Goal: Task Accomplishment & Management: Complete application form

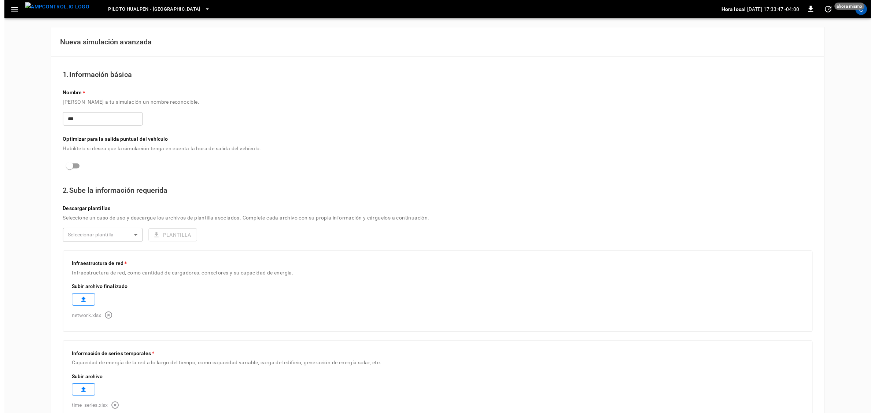
scroll to position [254, 0]
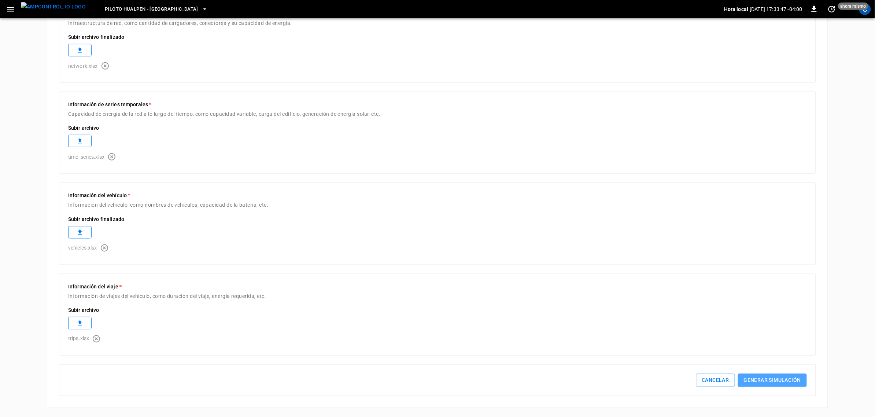
click at [784, 382] on button "Generar simulación" at bounding box center [772, 381] width 69 height 14
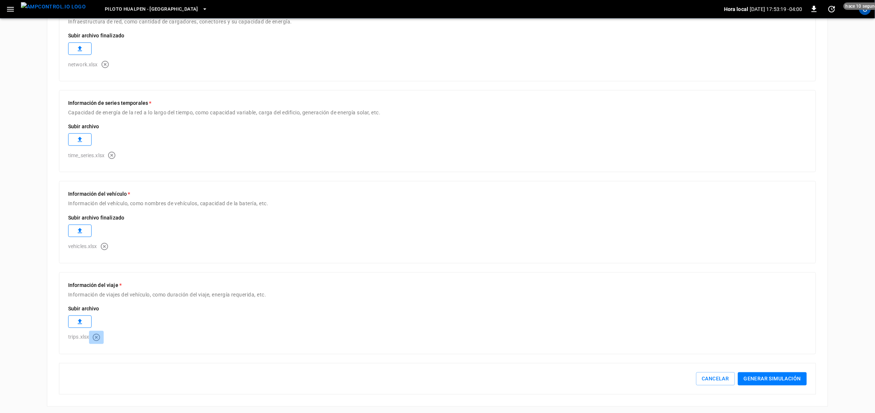
click at [98, 336] on icon "button" at bounding box center [96, 337] width 7 height 7
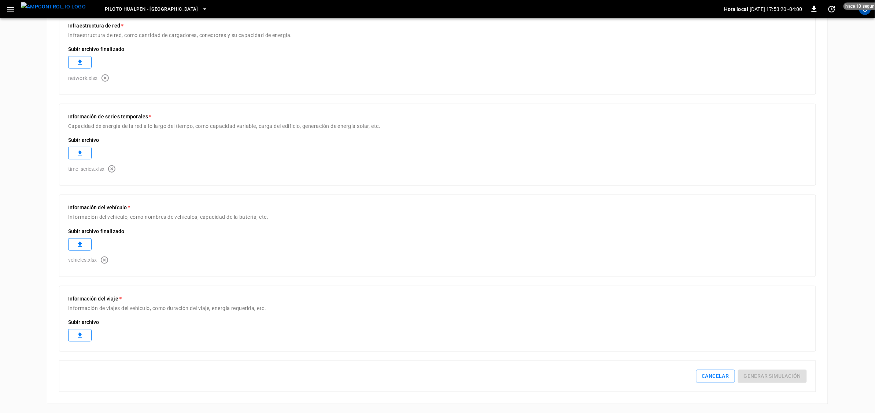
click at [81, 332] on icon at bounding box center [80, 334] width 4 height 5
click at [786, 394] on button "Generar simulación" at bounding box center [772, 391] width 69 height 14
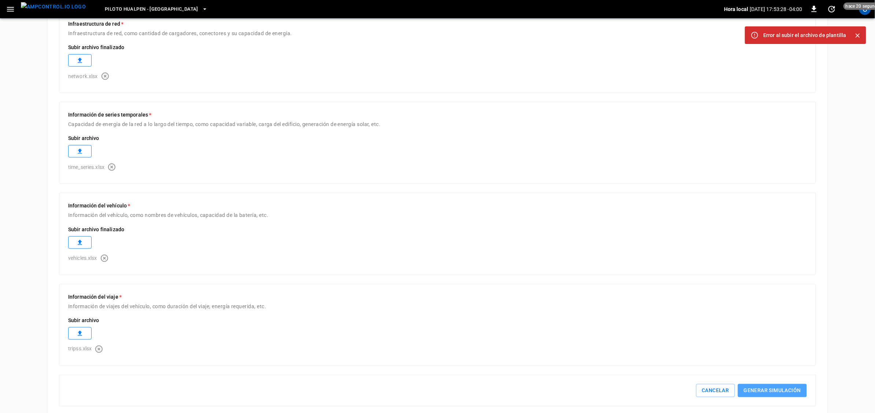
click at [763, 395] on button "Generar simulación" at bounding box center [772, 391] width 69 height 14
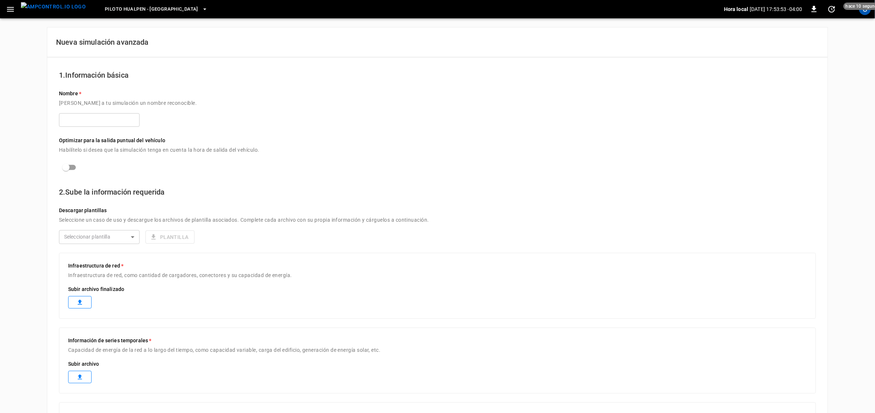
click at [81, 129] on div "Optimizar para la salida puntual del vehículo Habilítelo si desea que la simula…" at bounding box center [437, 151] width 757 height 46
click at [79, 124] on input "text" at bounding box center [99, 120] width 81 height 14
type input "***"
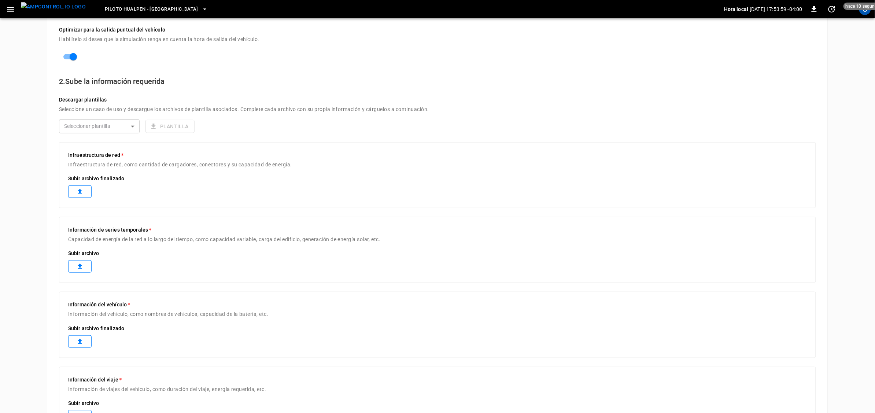
scroll to position [137, 0]
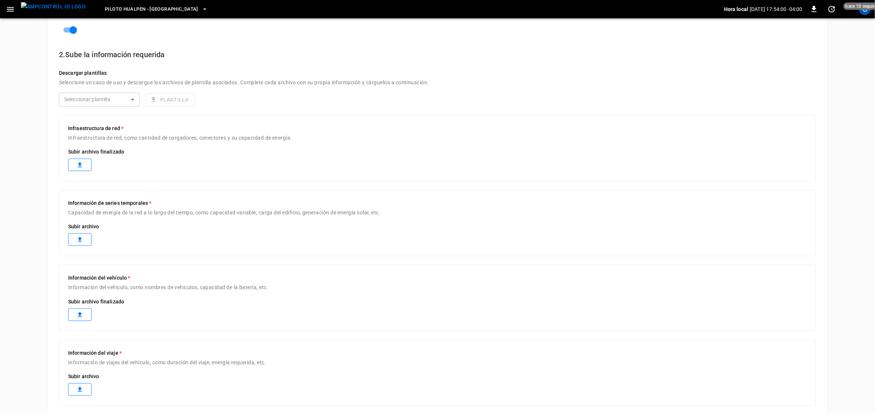
click at [75, 167] on label at bounding box center [79, 165] width 23 height 12
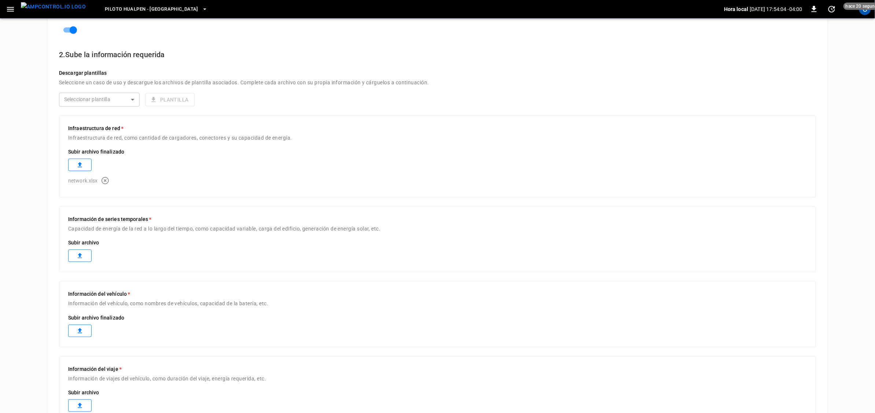
click at [83, 254] on icon at bounding box center [79, 255] width 7 height 7
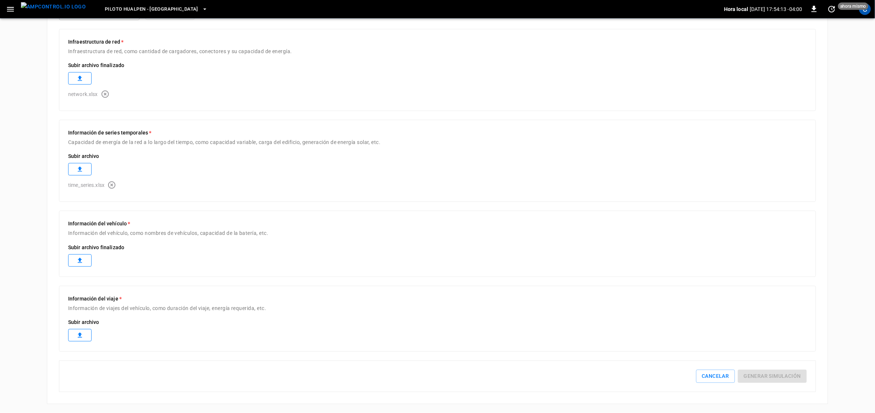
scroll to position [222, 0]
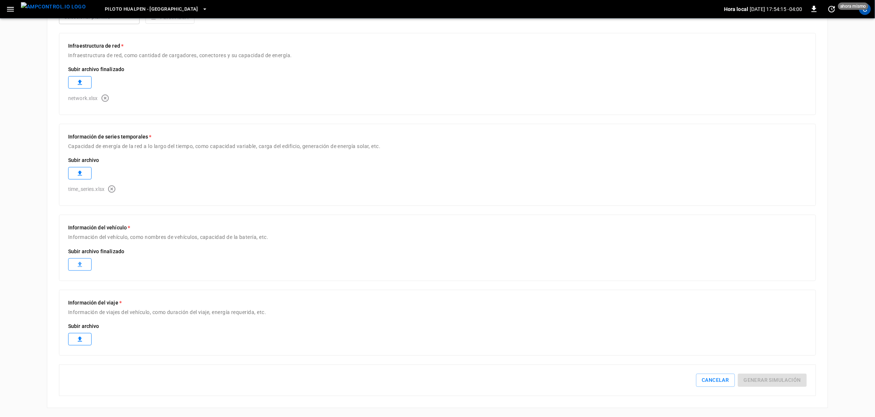
click at [82, 261] on icon at bounding box center [79, 264] width 7 height 7
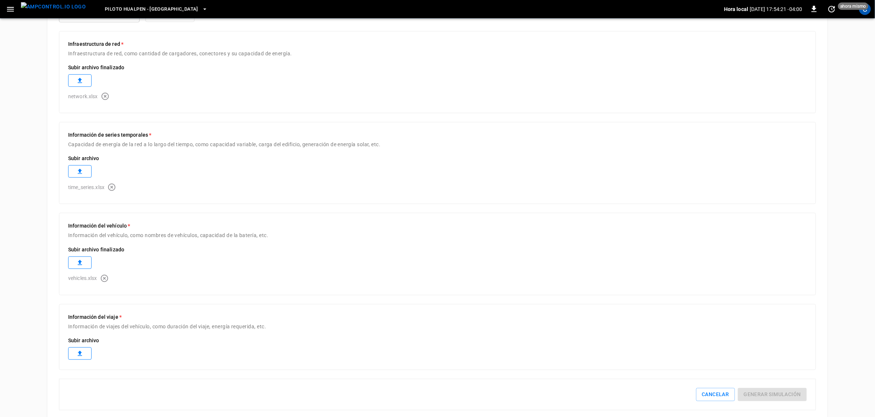
click at [87, 354] on label at bounding box center [79, 354] width 23 height 12
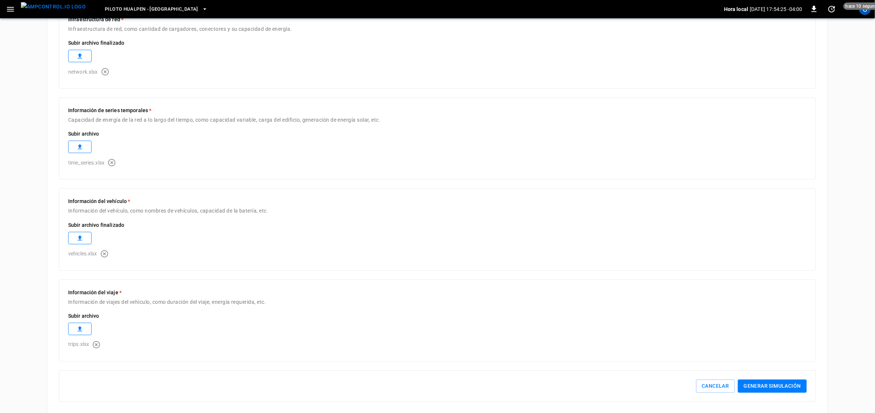
scroll to position [258, 0]
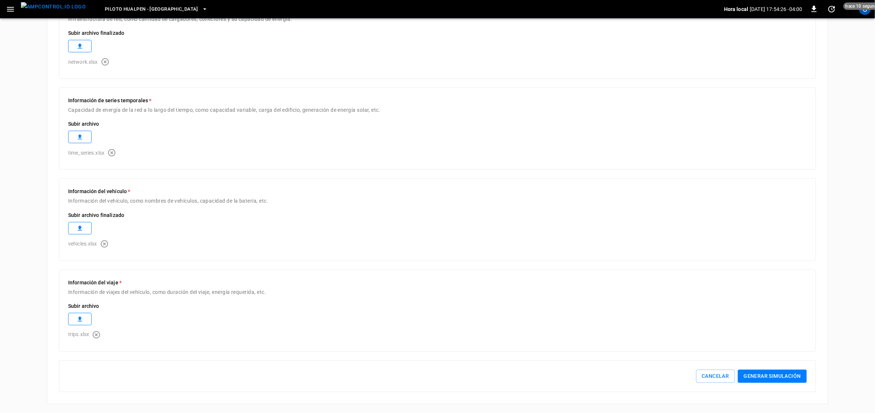
click at [777, 378] on button "Generar simulación" at bounding box center [772, 377] width 69 height 14
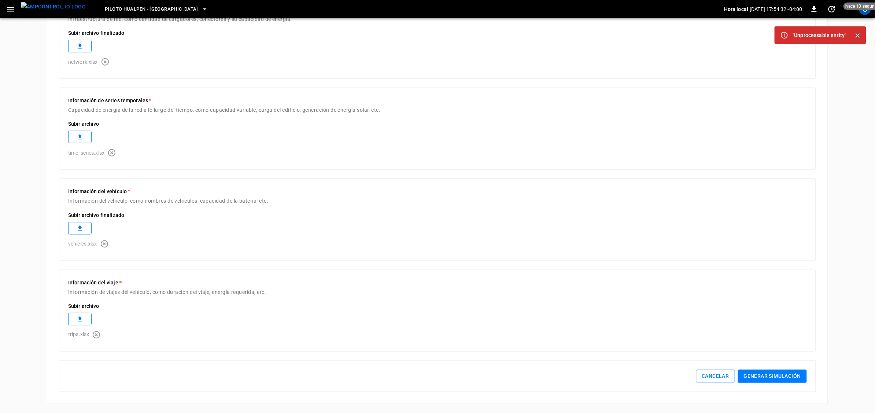
click at [777, 378] on button "Generar simulación" at bounding box center [772, 377] width 69 height 14
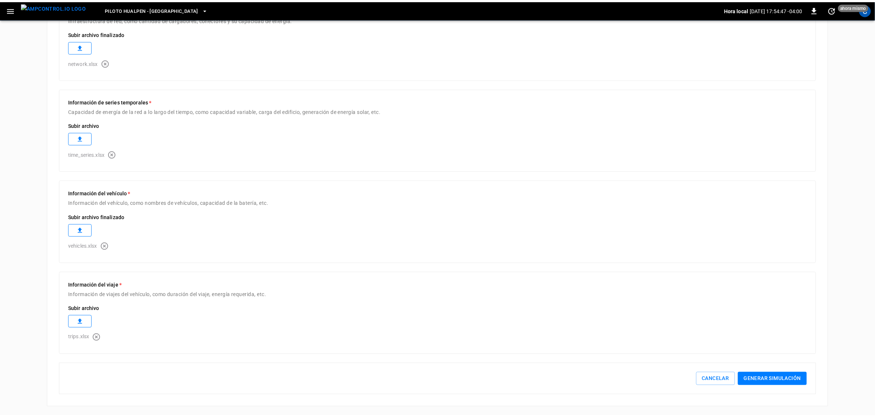
scroll to position [254, 0]
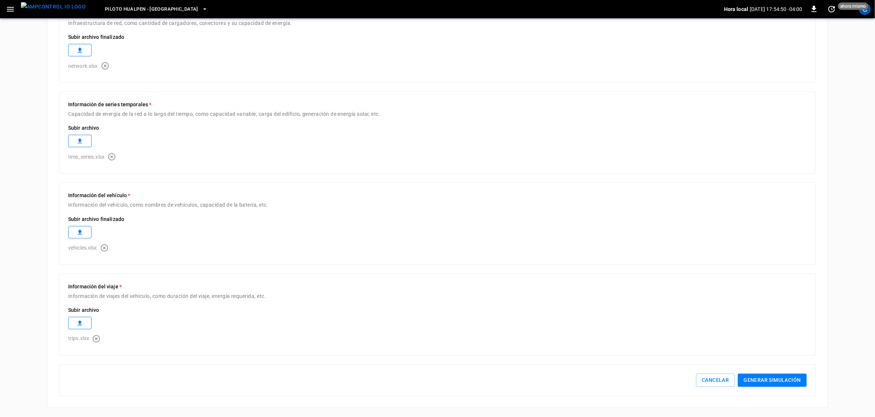
click at [751, 375] on button "Generar simulación" at bounding box center [772, 381] width 69 height 14
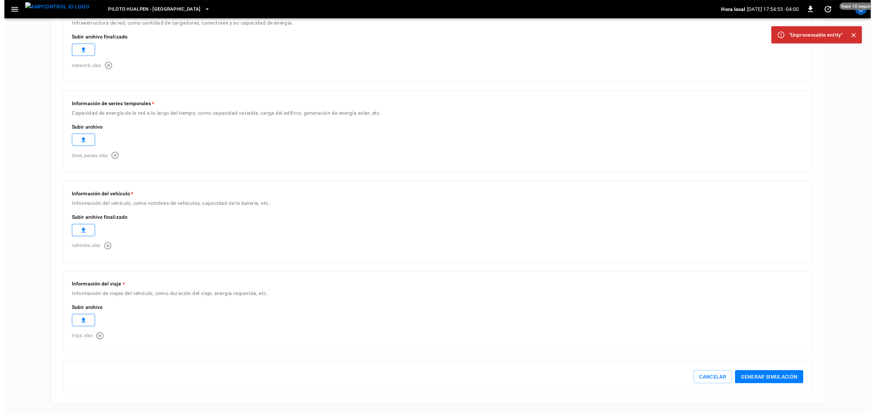
scroll to position [258, 0]
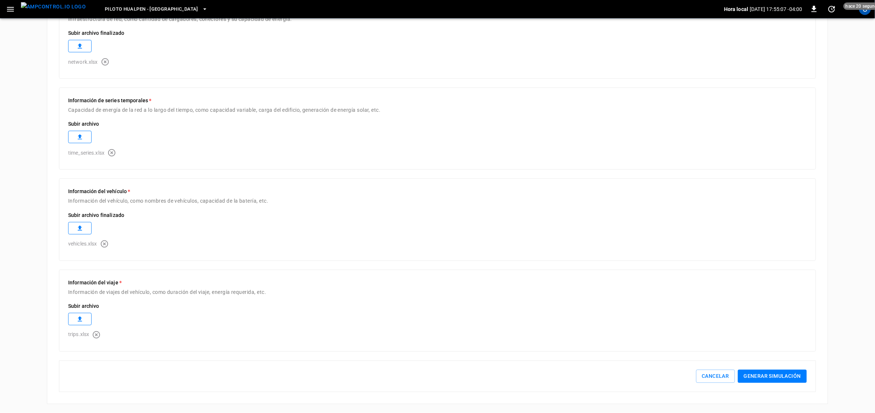
click at [783, 378] on button "Generar simulación" at bounding box center [772, 377] width 69 height 14
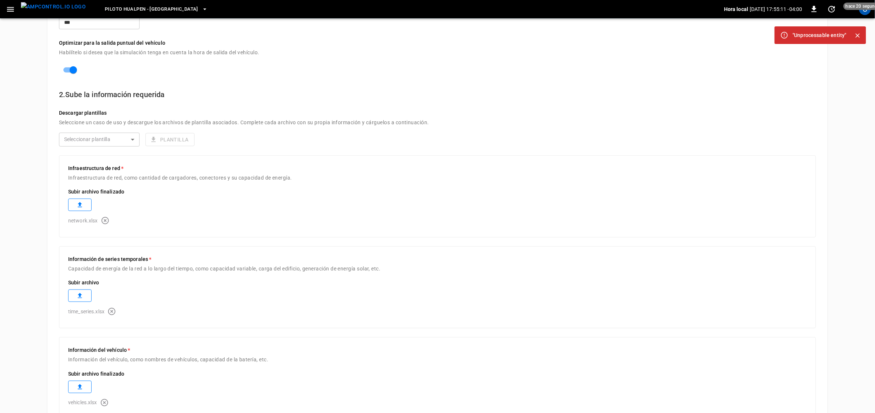
scroll to position [0, 0]
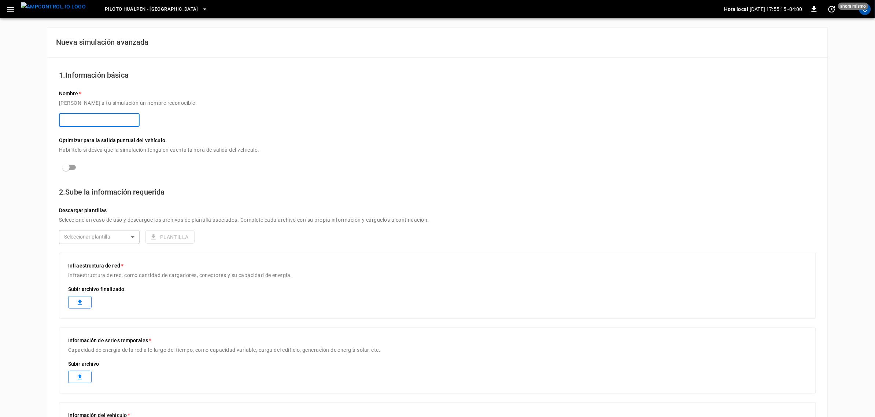
click at [98, 114] on input "text" at bounding box center [99, 120] width 81 height 14
type input "*"
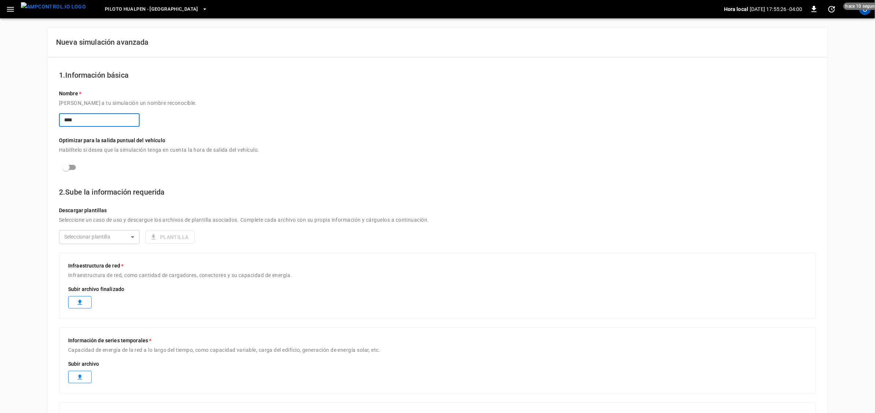
type input "****"
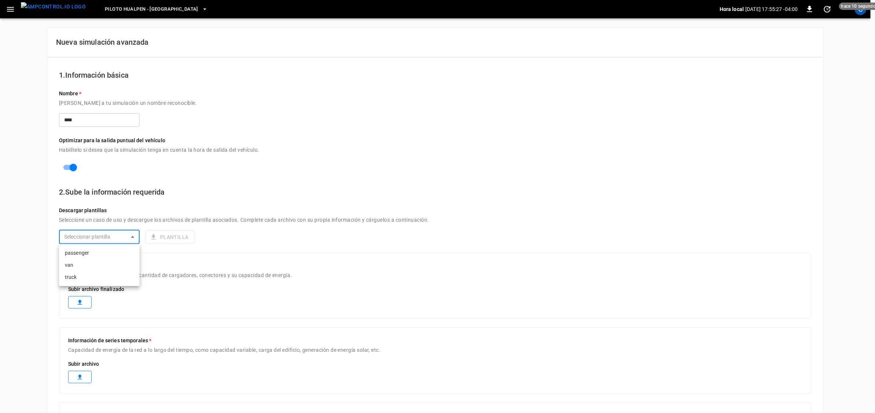
click at [111, 233] on body "Piloto Hualpen - Santiago Hora local 2025-08-21 17:55:27 -04:00 0 hace 10 segun…" at bounding box center [437, 302] width 875 height 605
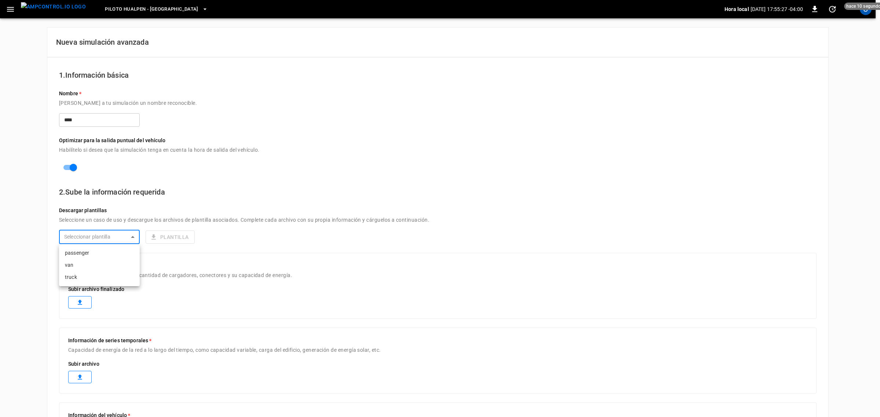
click at [101, 277] on li "truck" at bounding box center [99, 277] width 81 height 12
type input "*****"
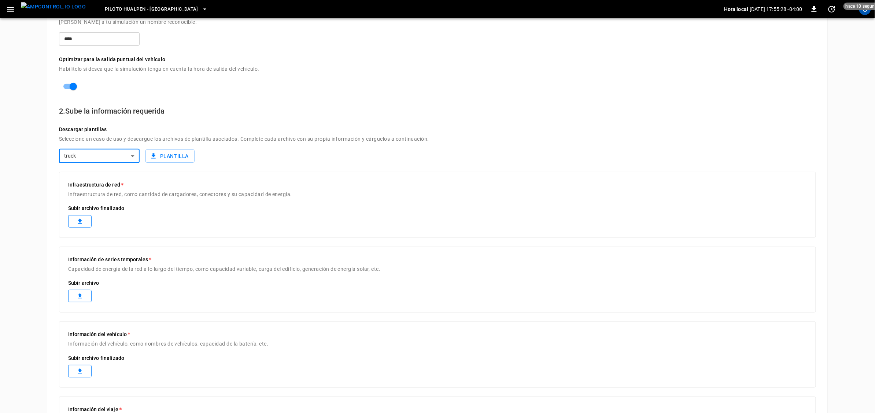
scroll to position [92, 0]
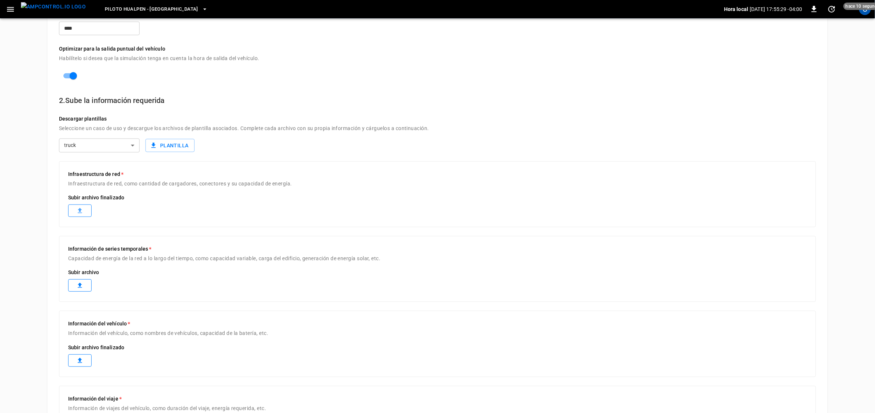
click at [81, 213] on icon at bounding box center [80, 210] width 4 height 5
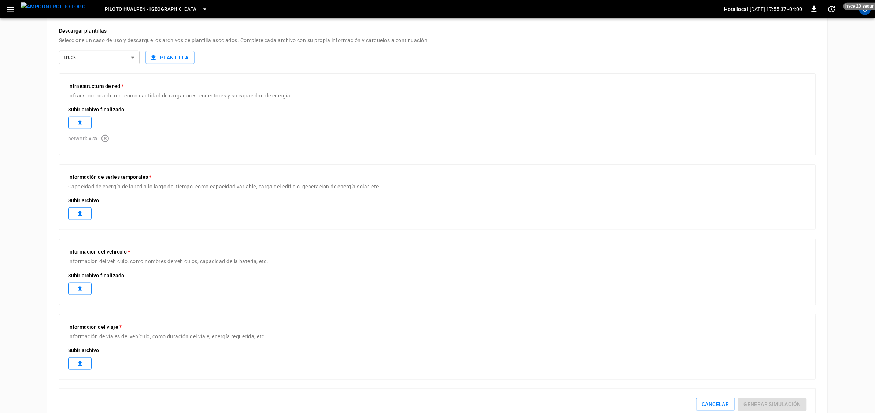
scroll to position [183, 0]
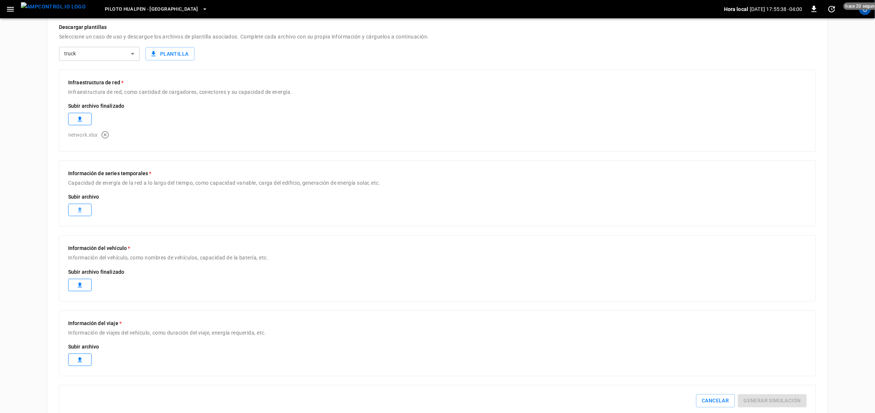
click at [89, 215] on label at bounding box center [79, 210] width 23 height 12
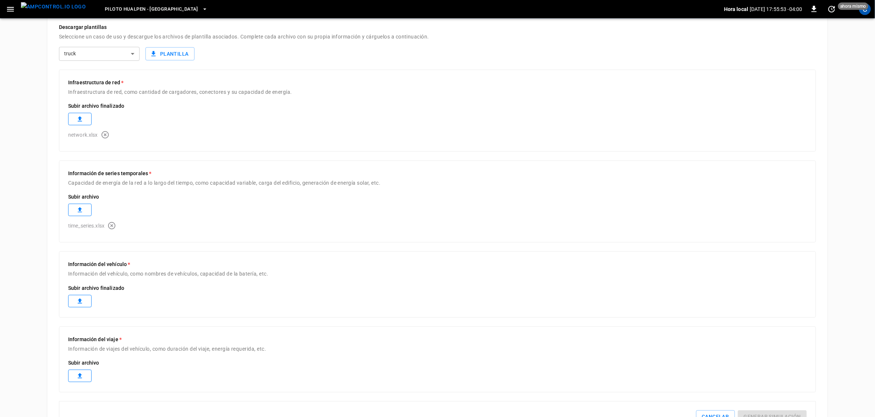
click at [84, 306] on label at bounding box center [79, 301] width 23 height 12
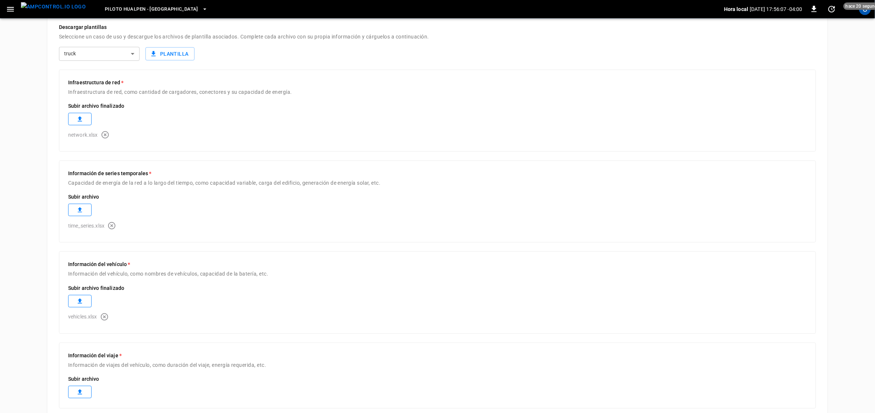
click at [74, 398] on label at bounding box center [79, 392] width 23 height 12
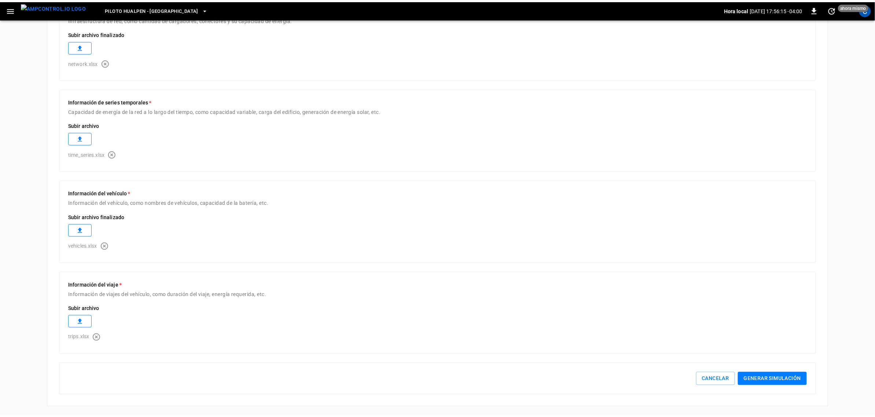
scroll to position [254, 0]
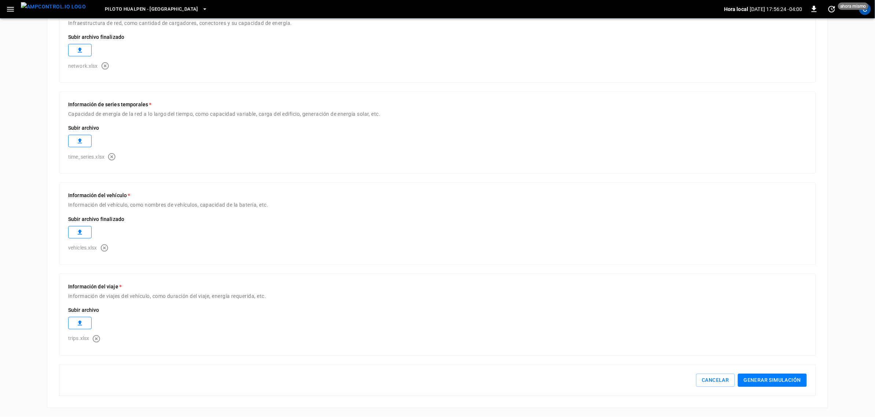
click at [783, 380] on button "Generar simulación" at bounding box center [772, 381] width 69 height 14
click at [105, 246] on icon "button" at bounding box center [104, 248] width 9 height 9
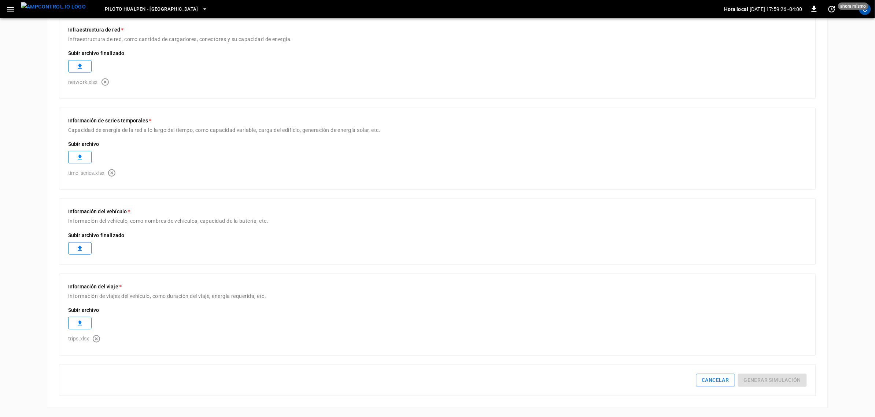
click at [88, 250] on label at bounding box center [79, 248] width 23 height 12
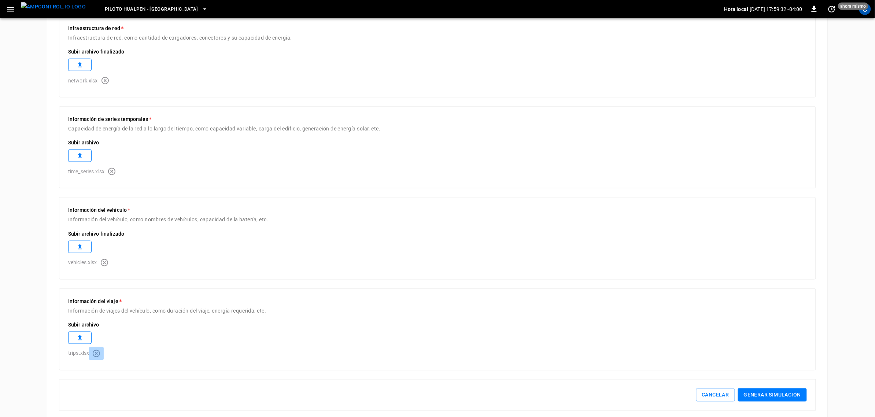
click at [98, 356] on icon "button" at bounding box center [96, 353] width 9 height 9
click at [84, 340] on label at bounding box center [79, 339] width 23 height 12
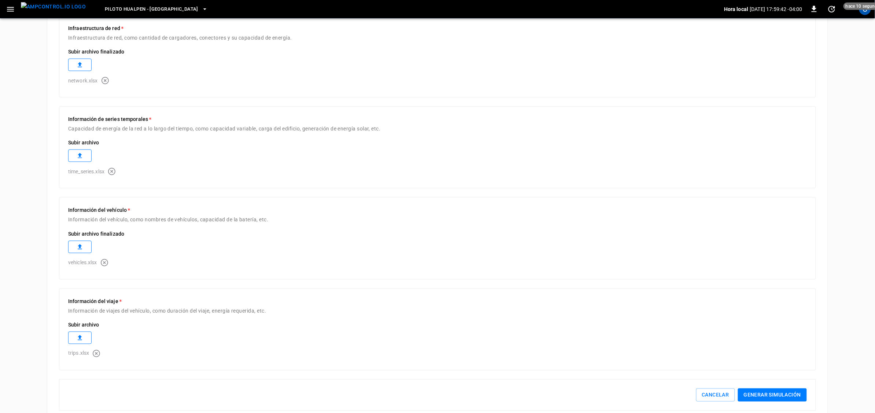
click at [768, 393] on button "Generar simulación" at bounding box center [772, 396] width 69 height 14
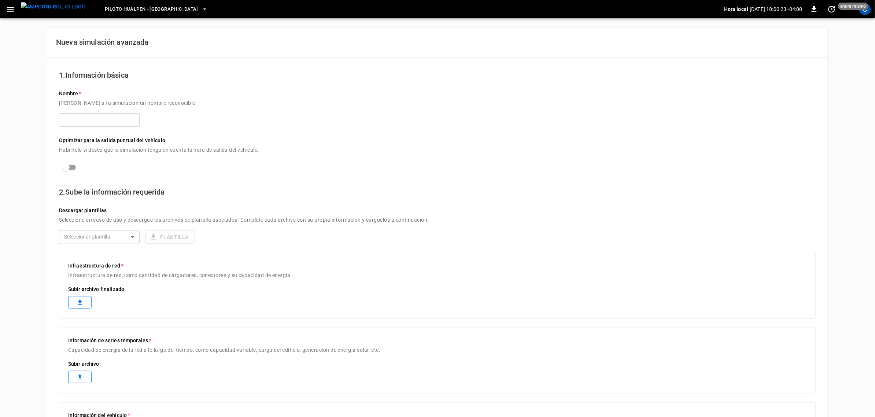
click at [87, 111] on p "[PERSON_NAME] a tu simulación un nombre reconocible." at bounding box center [437, 106] width 757 height 16
click at [87, 122] on input "text" at bounding box center [99, 120] width 81 height 14
type input "***"
click at [104, 245] on div "Descargar plantillas Seleccione un caso de uso y descargue los archivos de plan…" at bounding box center [437, 225] width 757 height 55
click at [104, 240] on body "Piloto Hualpen - [PERSON_NAME] local [DATE] 18:00:28 -04:00 0 ahora mismo C Nue…" at bounding box center [437, 302] width 875 height 605
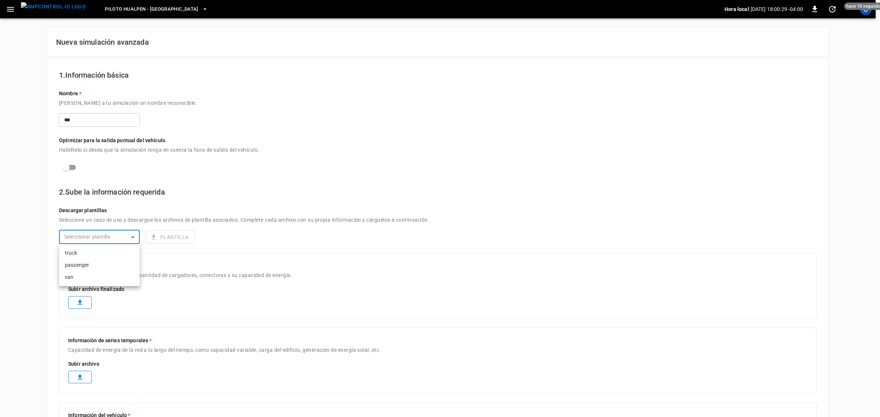
click at [81, 276] on li "van" at bounding box center [99, 277] width 81 height 12
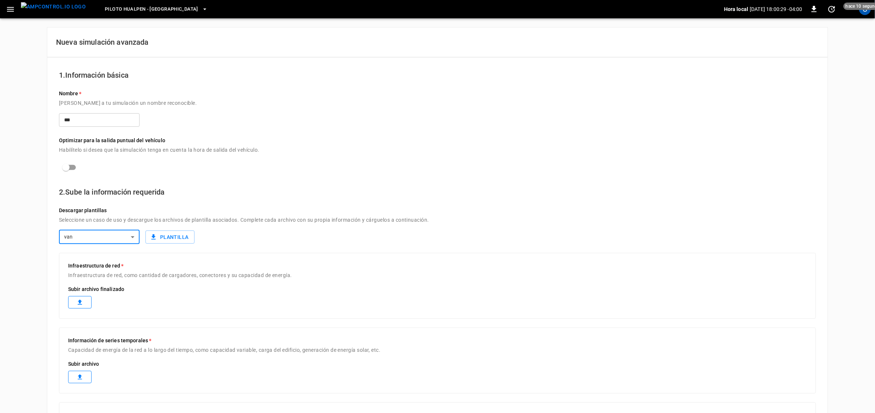
click at [77, 242] on body "Piloto Hualpen - [PERSON_NAME] local [DATE] 18:00:29 -04:00 0 hace 10 segundos …" at bounding box center [437, 302] width 875 height 605
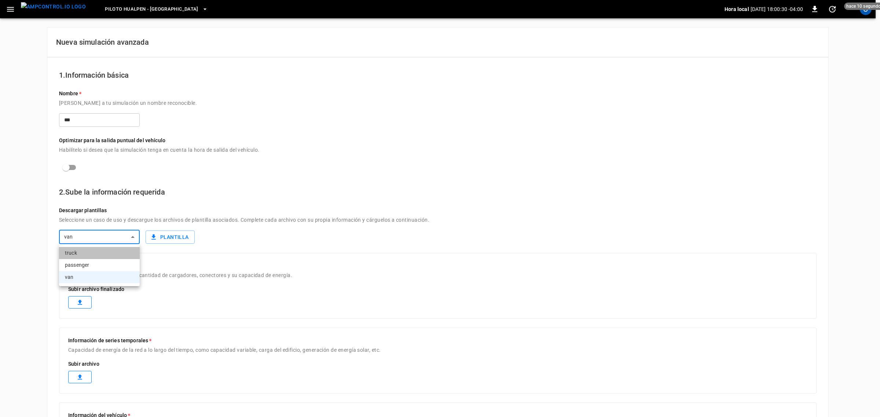
drag, startPoint x: 79, startPoint y: 249, endPoint x: 74, endPoint y: 251, distance: 5.2
click at [76, 251] on li "truck" at bounding box center [99, 253] width 81 height 12
type input "*****"
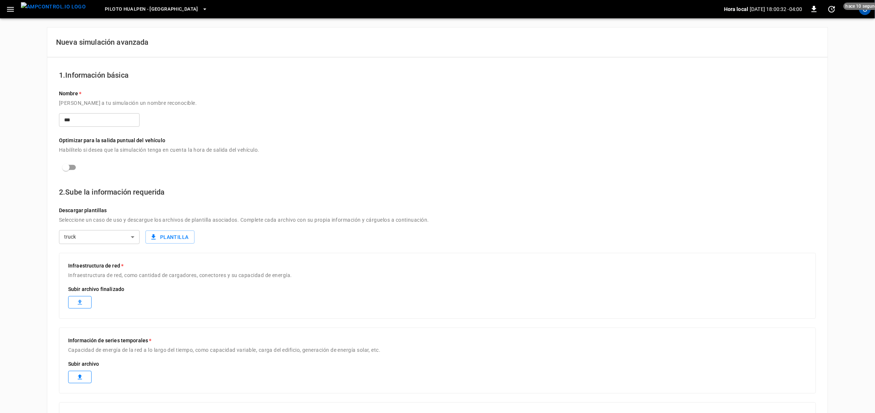
click at [82, 298] on label at bounding box center [79, 302] width 23 height 12
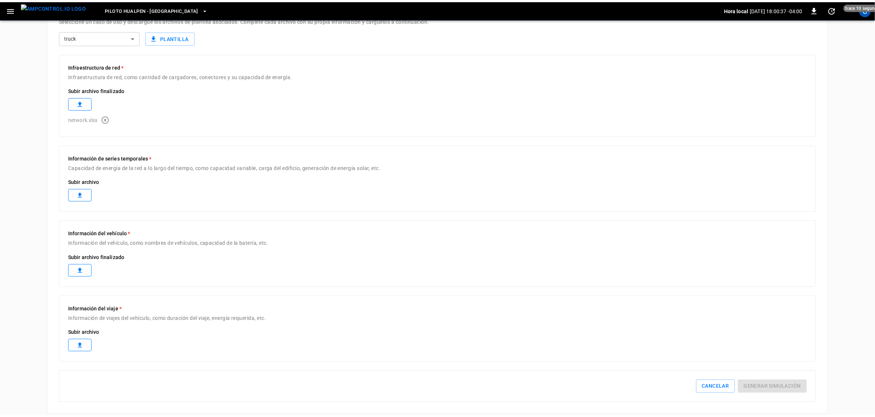
scroll to position [210, 0]
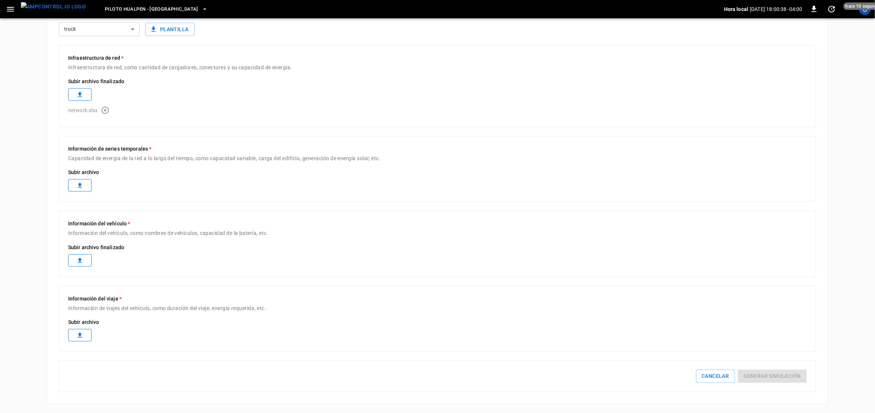
click at [84, 182] on label at bounding box center [79, 185] width 23 height 12
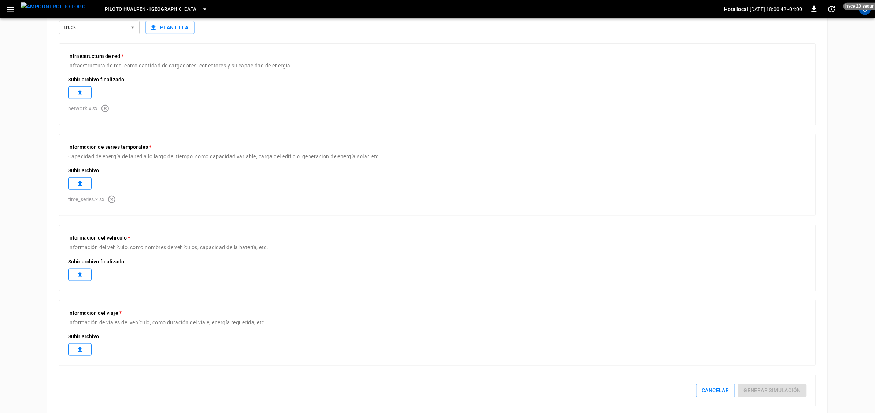
click at [83, 272] on icon at bounding box center [79, 274] width 7 height 7
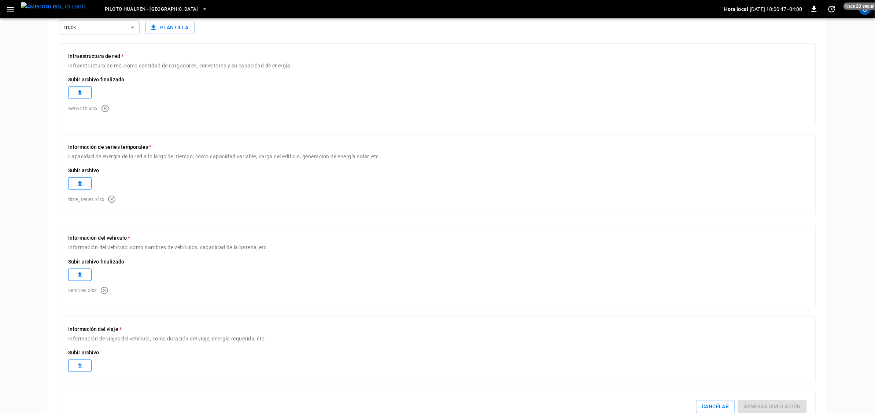
click at [78, 370] on icon at bounding box center [79, 365] width 7 height 7
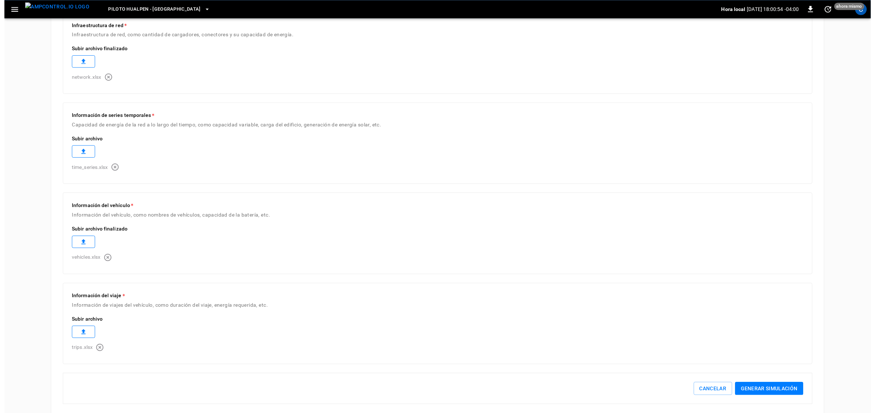
scroll to position [254, 0]
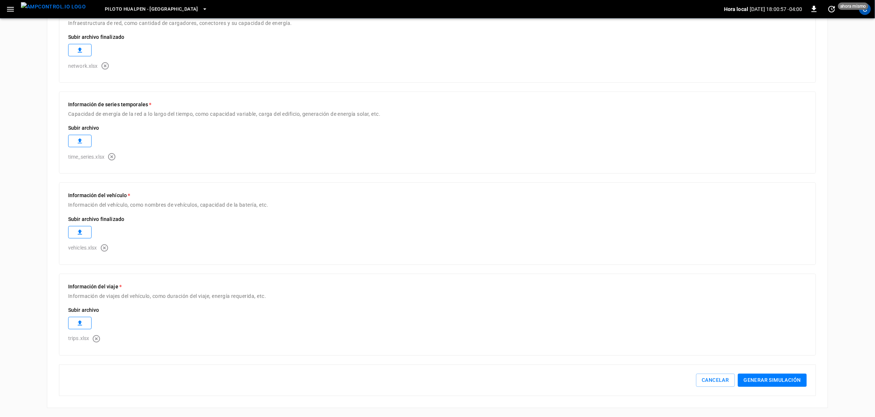
click at [783, 380] on button "Generar simulación" at bounding box center [772, 381] width 69 height 14
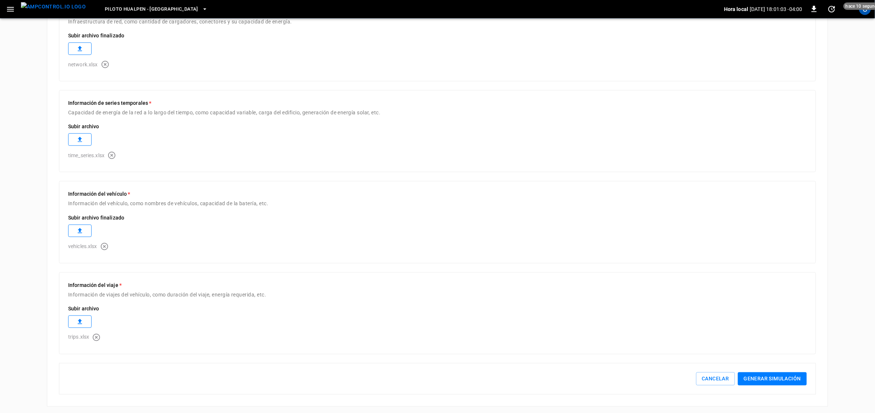
click at [783, 380] on button "Generar simulación" at bounding box center [772, 379] width 69 height 14
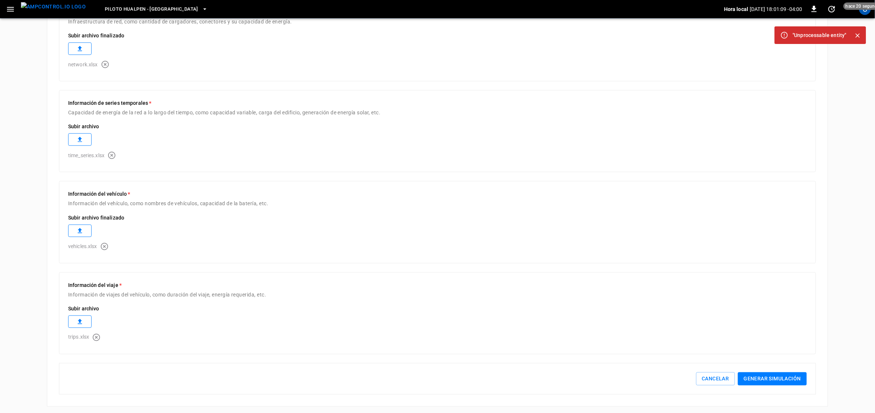
click at [783, 380] on button "Generar simulación" at bounding box center [772, 379] width 69 height 14
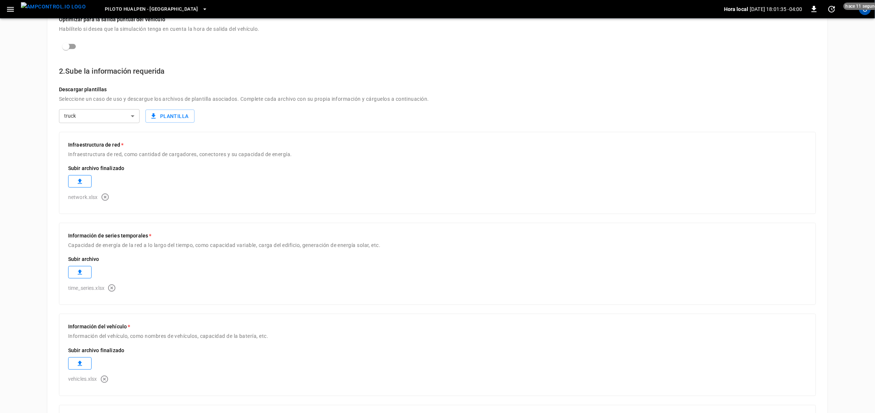
scroll to position [116, 0]
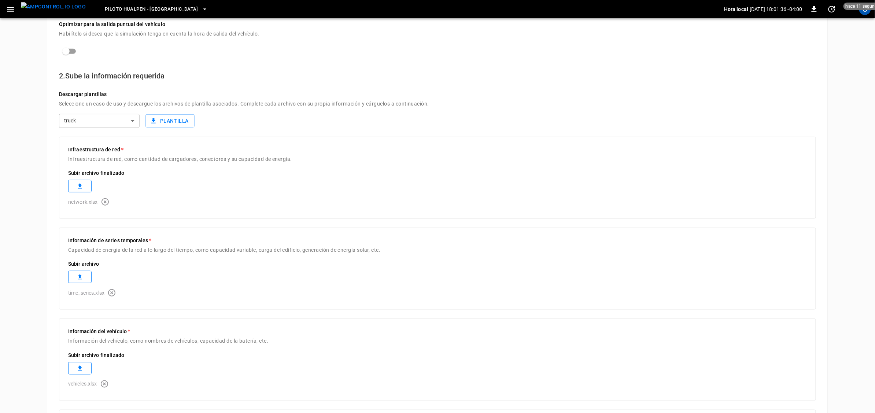
click at [103, 204] on icon "button" at bounding box center [105, 202] width 9 height 9
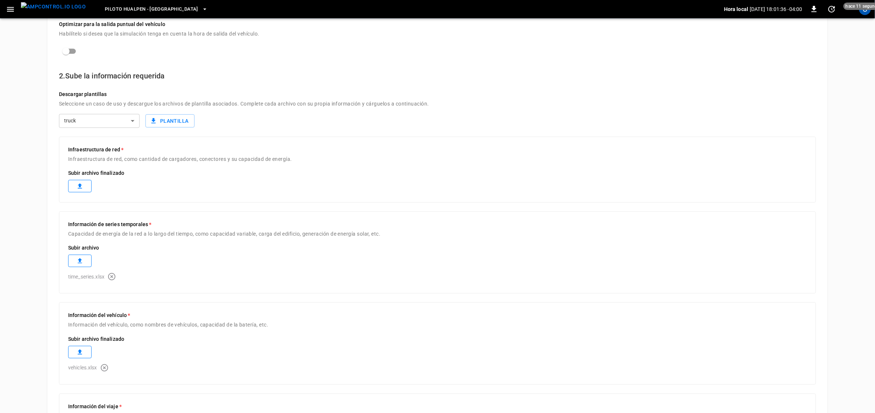
click at [86, 191] on label at bounding box center [79, 186] width 23 height 12
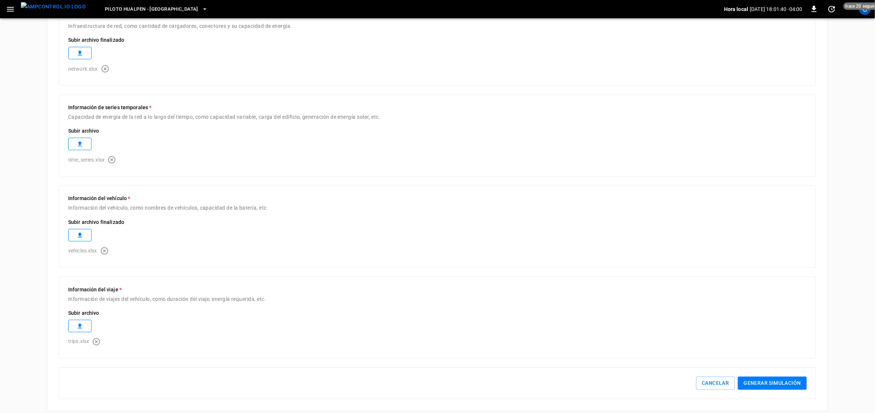
scroll to position [258, 0]
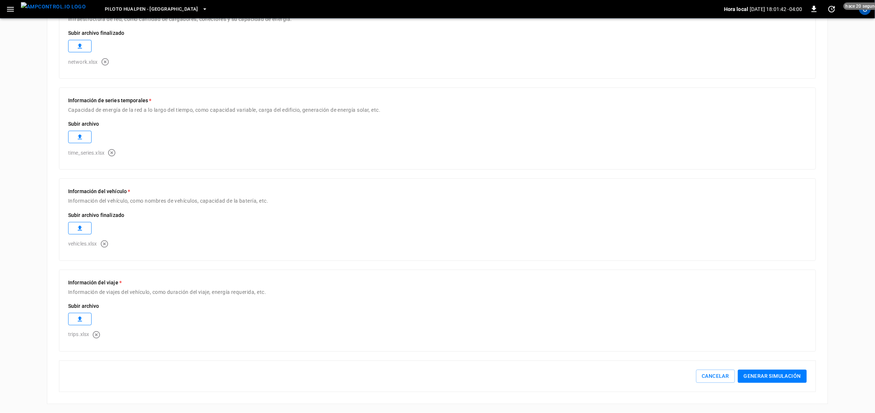
click at [765, 378] on button "Generar simulación" at bounding box center [772, 377] width 69 height 14
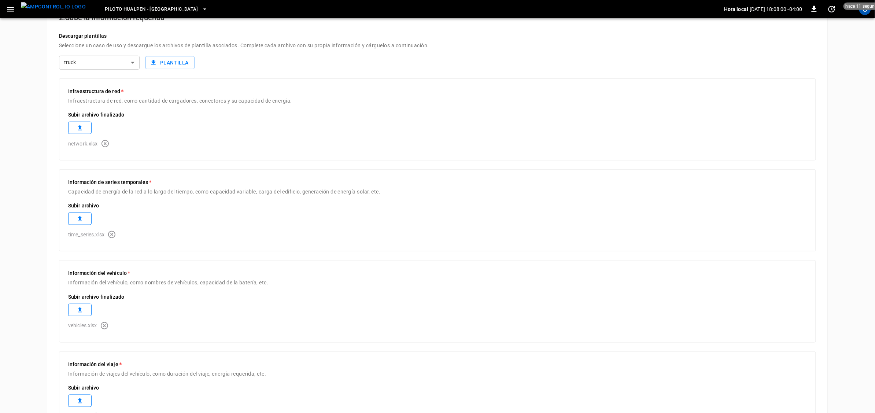
scroll to position [166, 0]
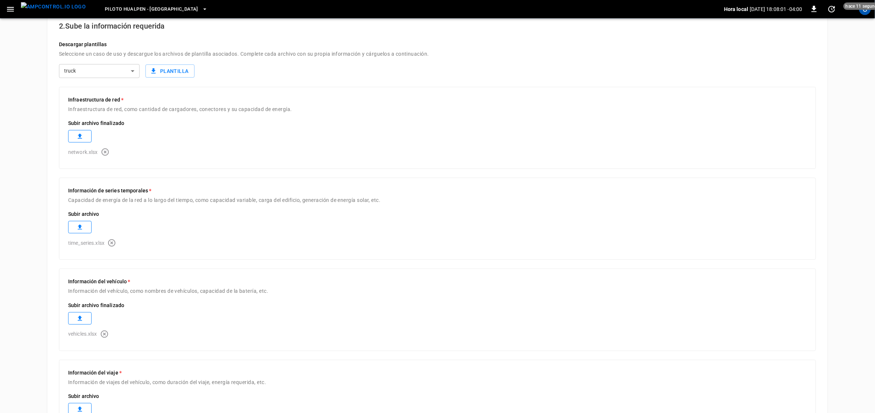
click at [113, 244] on icon "button" at bounding box center [111, 242] width 7 height 7
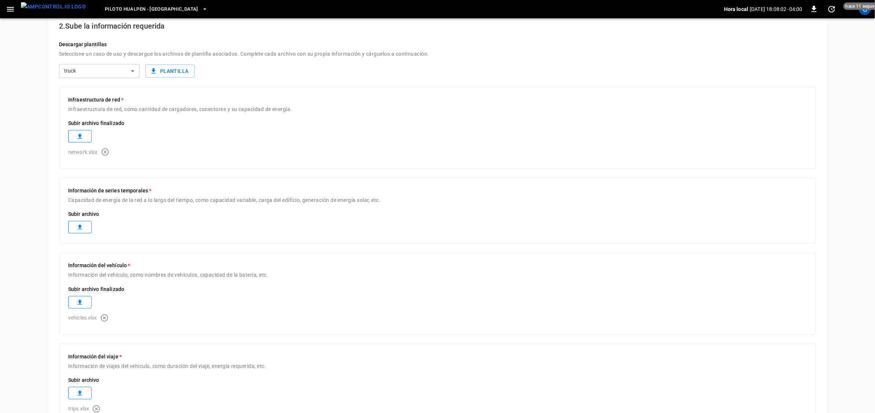
click at [76, 227] on icon at bounding box center [79, 227] width 7 height 7
click at [83, 221] on label at bounding box center [79, 227] width 23 height 12
click at [56, 101] on div "1. Información básica Nombre Dale a tu simulación un nombre reconocible. *** ​ …" at bounding box center [438, 184] width 782 height 587
click at [78, 231] on icon at bounding box center [79, 227] width 7 height 7
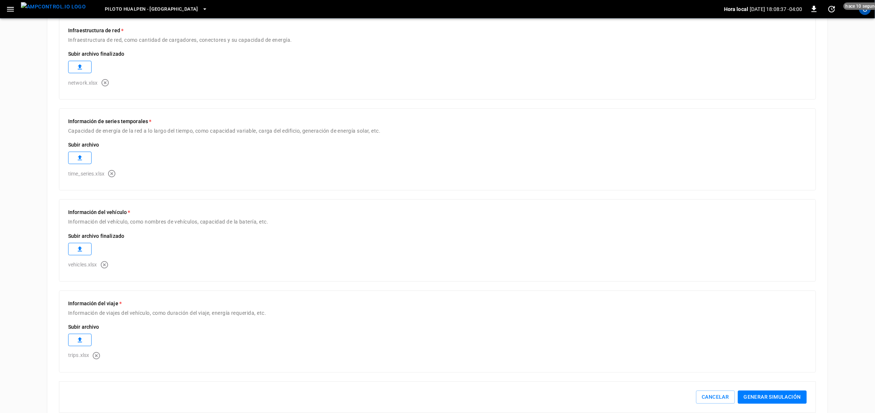
scroll to position [258, 0]
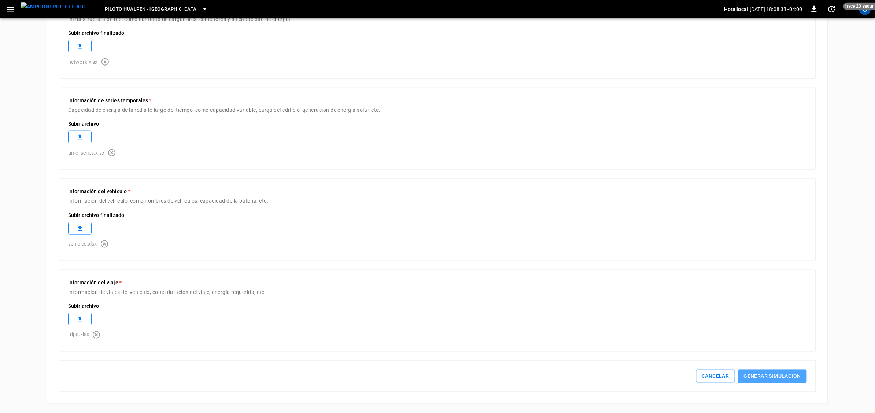
click at [768, 378] on button "Generar simulación" at bounding box center [772, 377] width 69 height 14
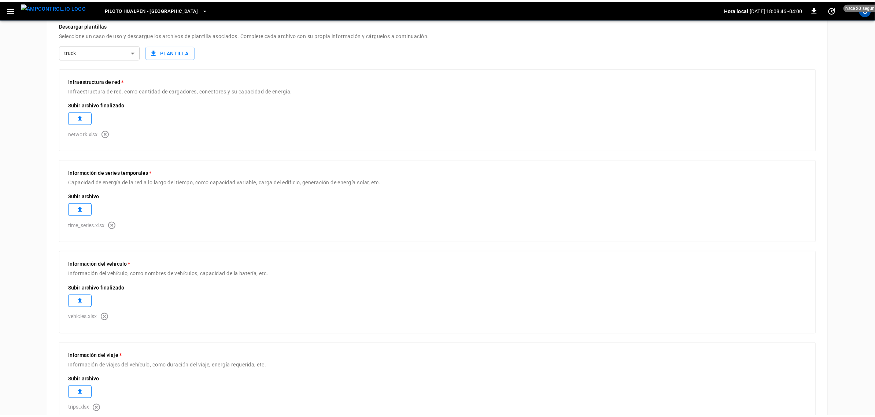
scroll to position [212, 0]
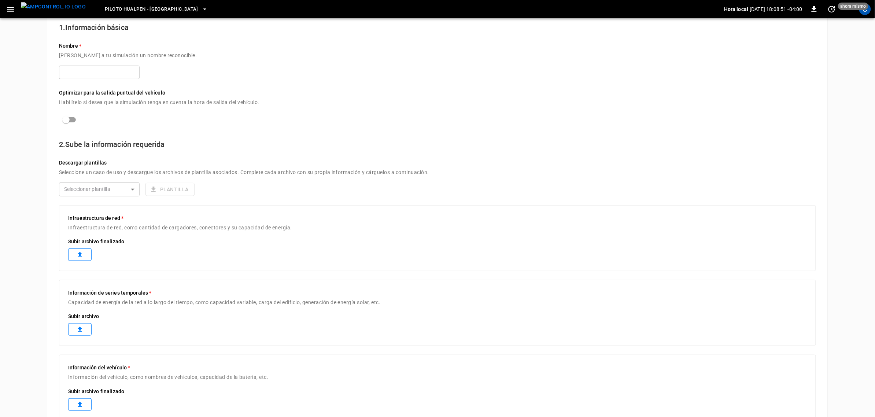
scroll to position [183, 0]
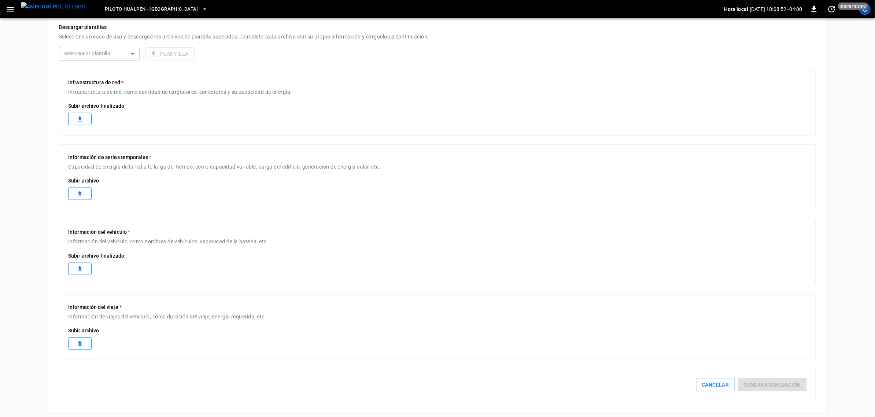
click at [73, 115] on label at bounding box center [79, 119] width 23 height 12
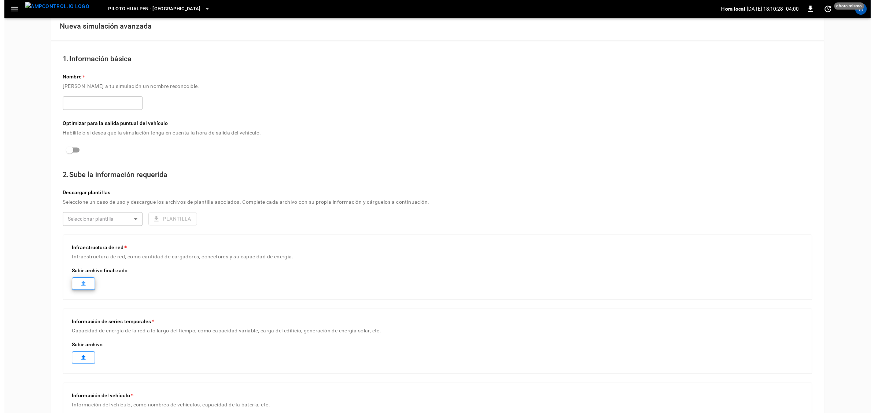
scroll to position [0, 0]
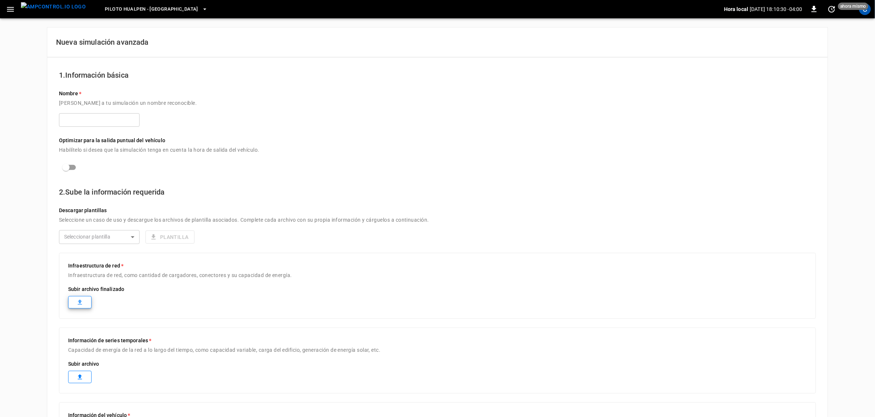
click at [79, 122] on input "text" at bounding box center [99, 120] width 81 height 14
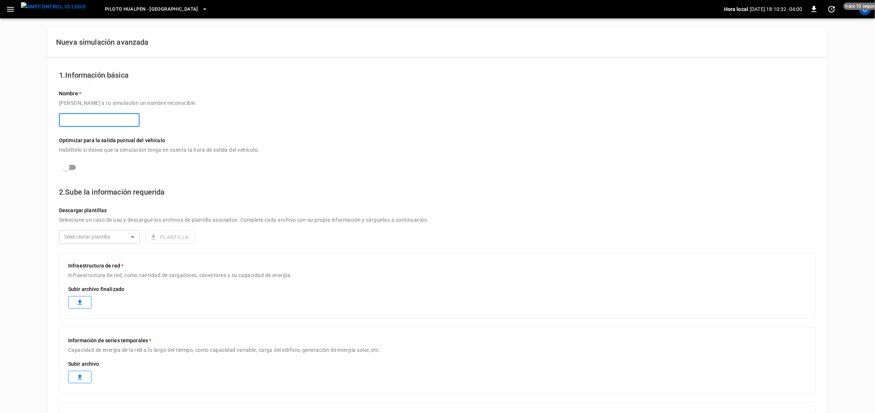
type input "***"
click at [96, 242] on body "Piloto Hualpen - [PERSON_NAME] local [DATE] 18:10:36 -04:00 0 hace 10 segundos …" at bounding box center [437, 302] width 875 height 605
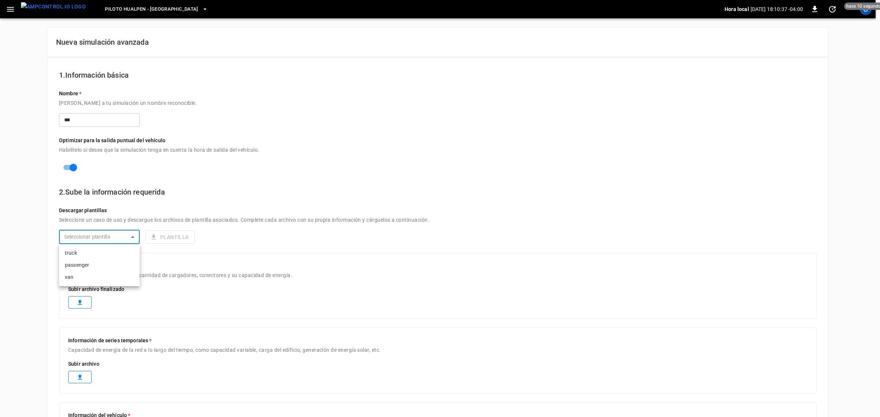
click at [98, 254] on li "truck" at bounding box center [99, 253] width 81 height 12
type input "*****"
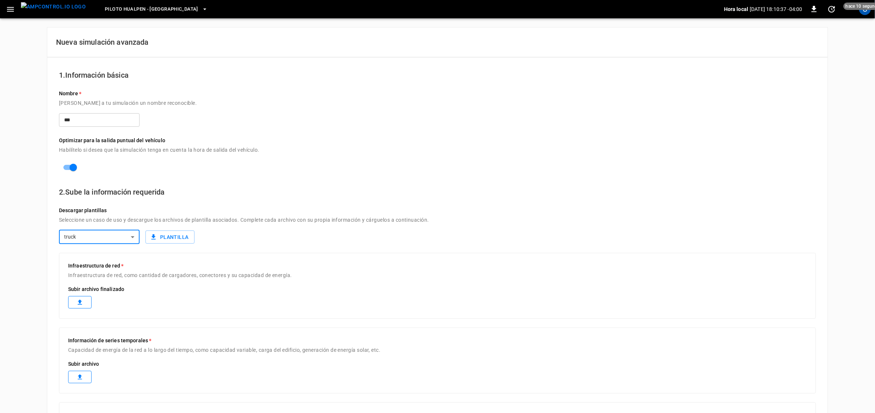
click at [80, 303] on icon at bounding box center [80, 302] width 4 height 5
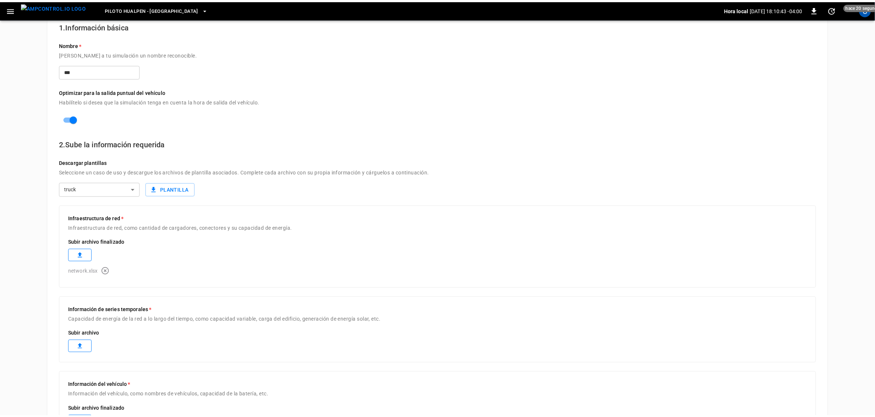
scroll to position [137, 0]
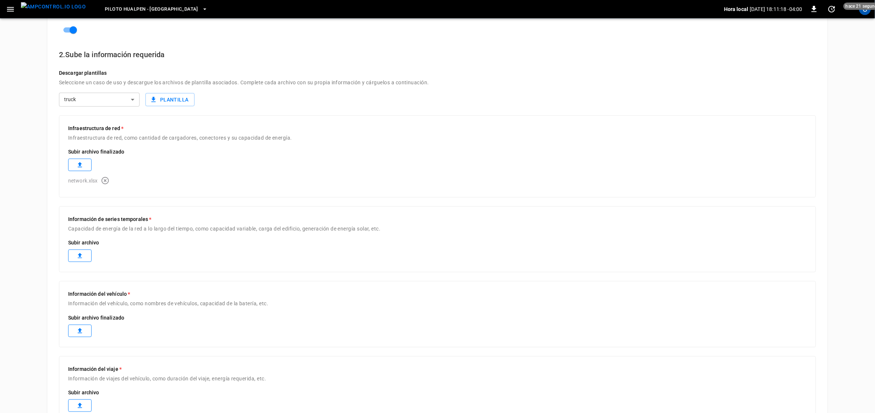
click at [71, 255] on label at bounding box center [79, 256] width 23 height 12
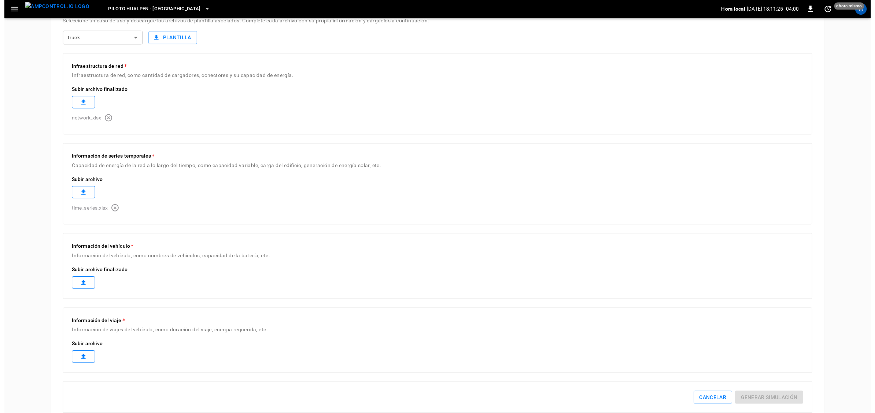
scroll to position [222, 0]
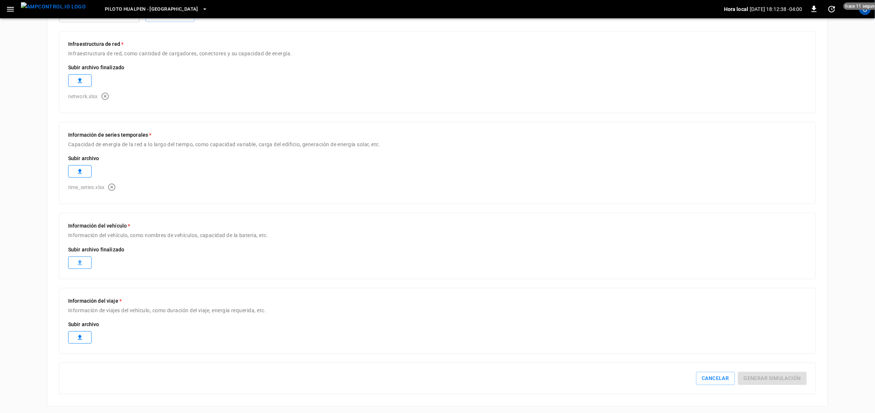
click at [73, 261] on label at bounding box center [79, 263] width 23 height 12
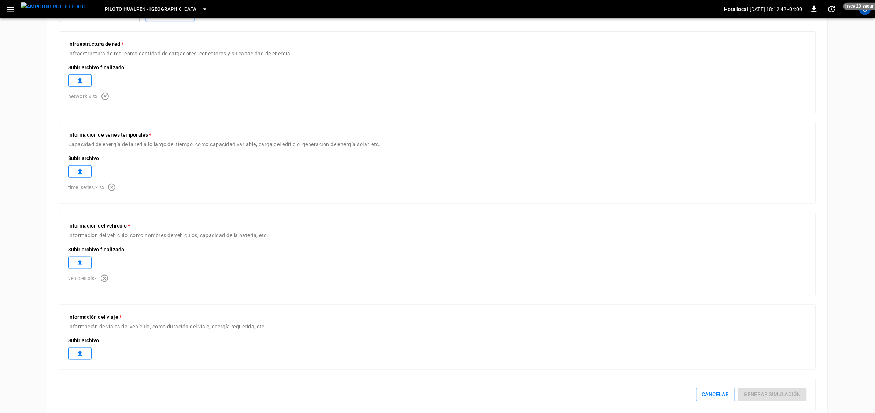
click at [87, 354] on label at bounding box center [79, 354] width 23 height 12
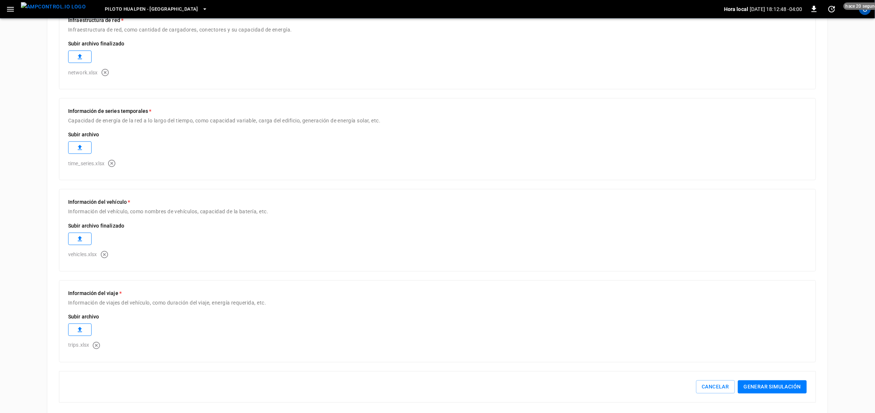
scroll to position [258, 0]
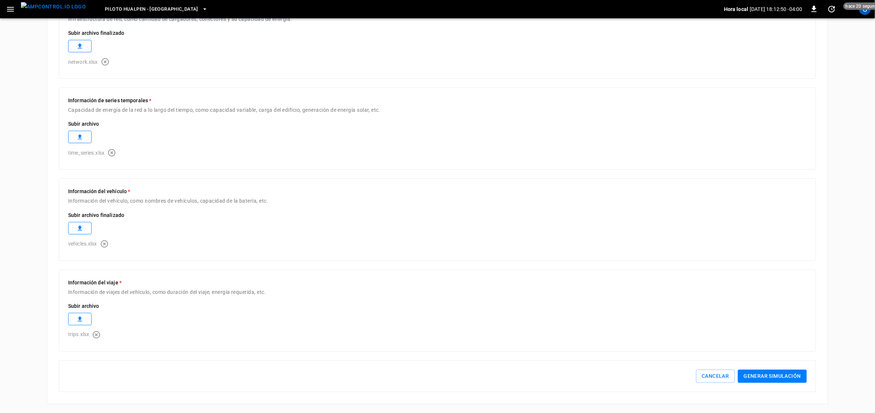
click at [778, 375] on button "Generar simulación" at bounding box center [772, 377] width 69 height 14
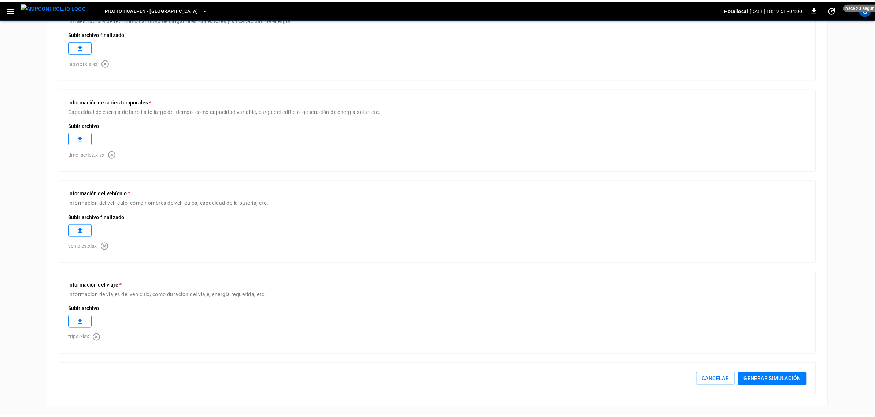
scroll to position [254, 0]
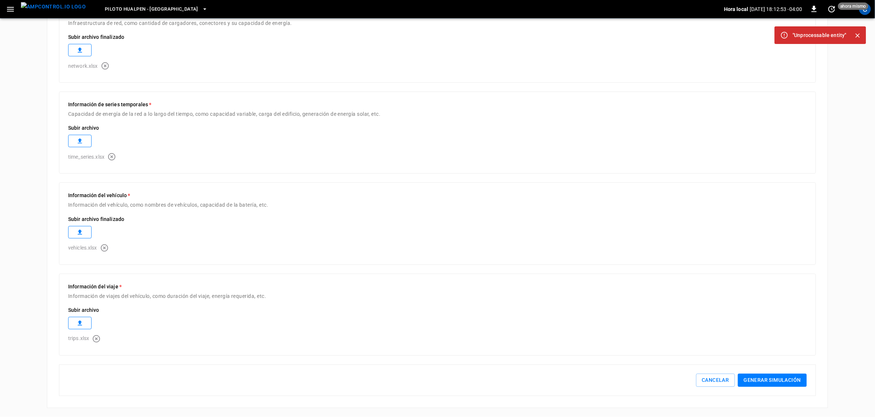
click at [782, 33] on icon at bounding box center [785, 35] width 8 height 8
click at [781, 375] on button "Generar simulación" at bounding box center [772, 381] width 69 height 14
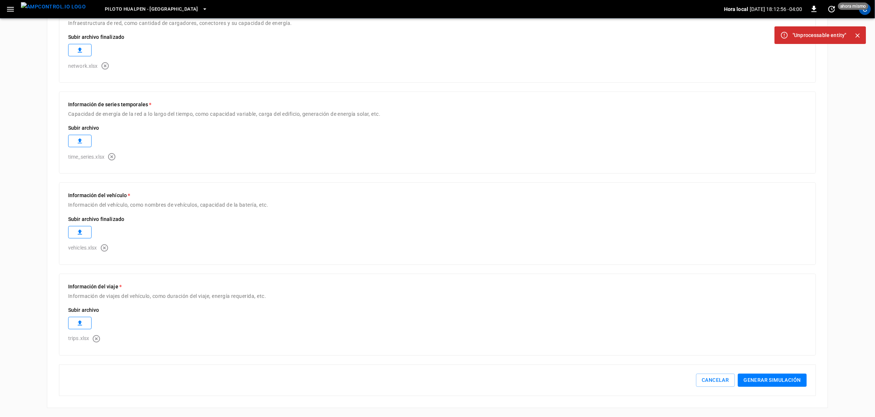
click at [781, 375] on button "Generar simulación" at bounding box center [772, 381] width 69 height 14
